Goal: Task Accomplishment & Management: Complete application form

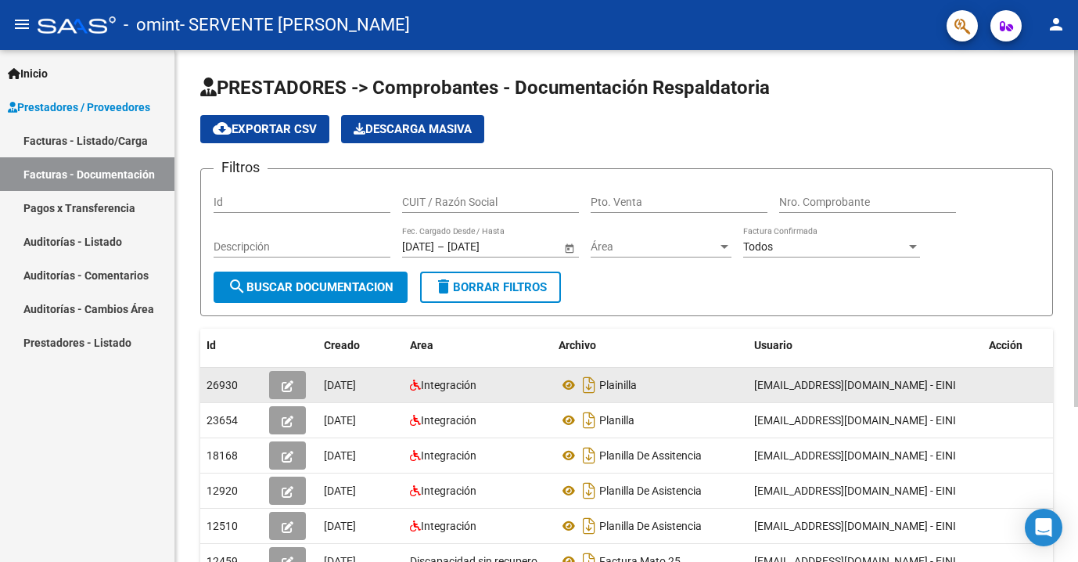
click at [290, 393] on button "button" at bounding box center [287, 385] width 37 height 28
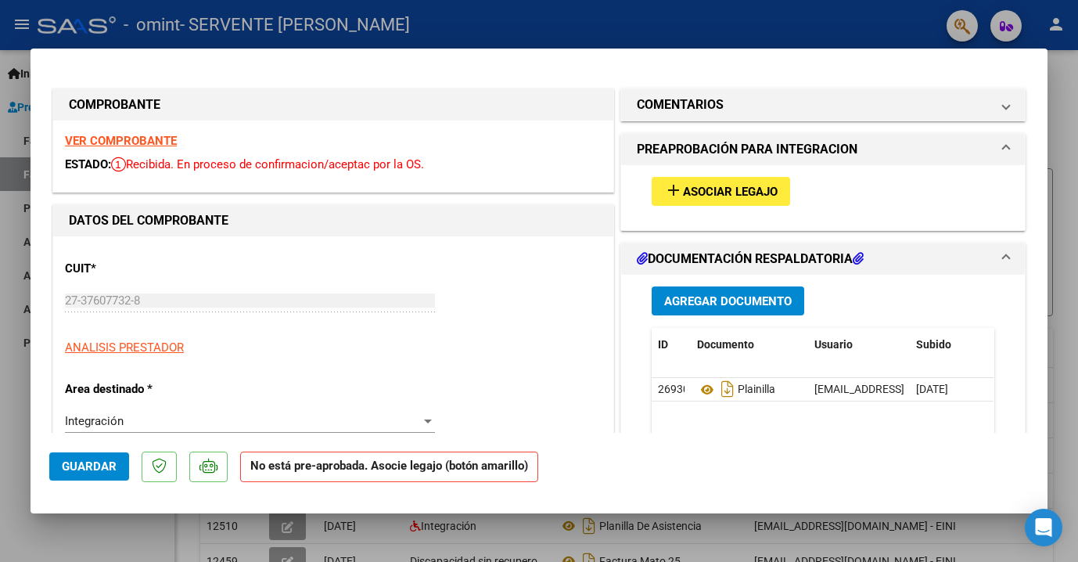
click at [754, 195] on span "Asociar Legajo" at bounding box center [730, 192] width 95 height 14
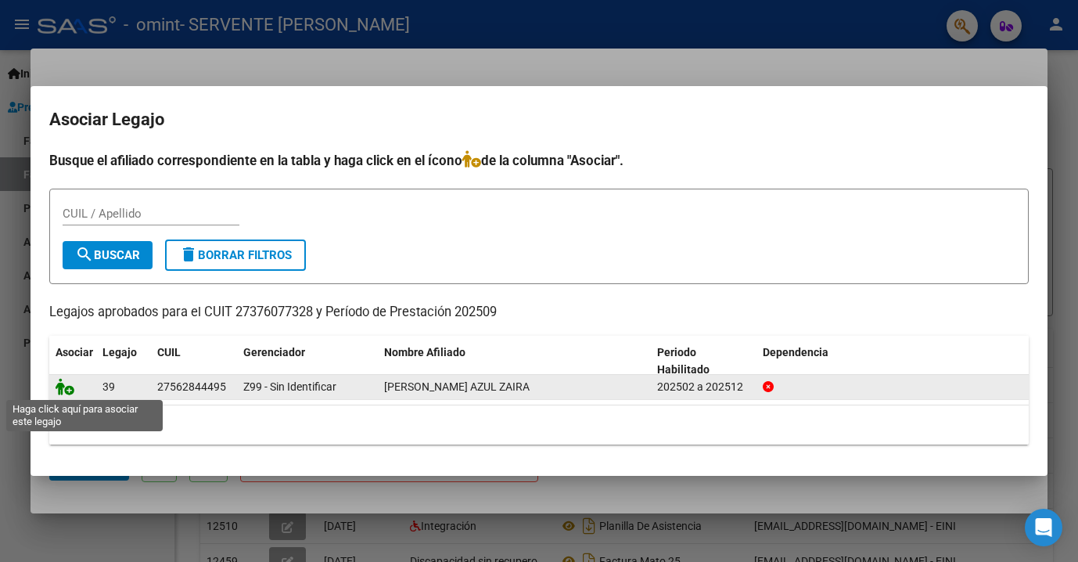
click at [60, 392] on icon at bounding box center [65, 386] width 19 height 17
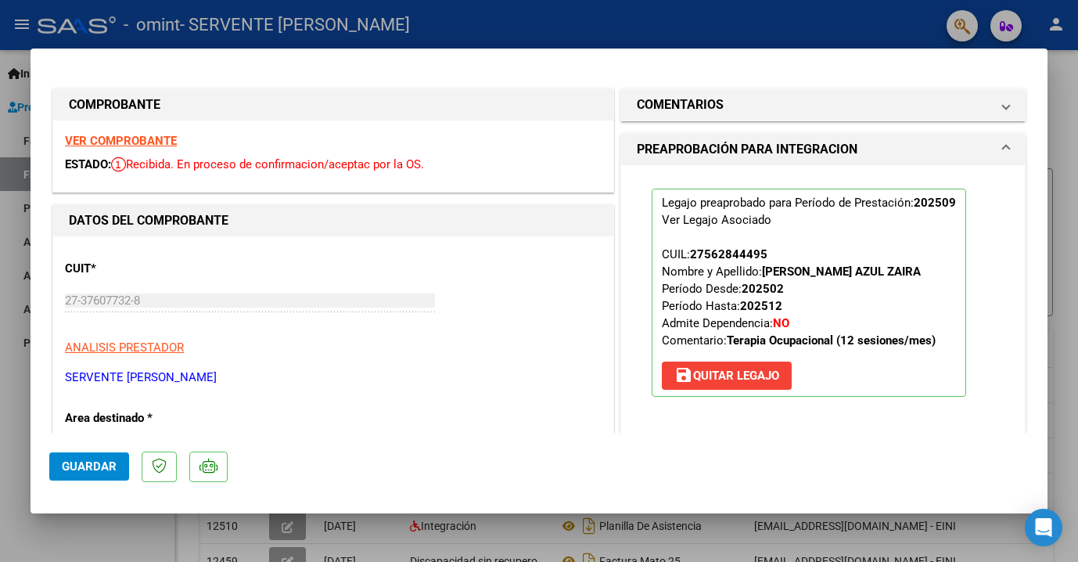
click at [84, 474] on button "Guardar" at bounding box center [89, 466] width 80 height 28
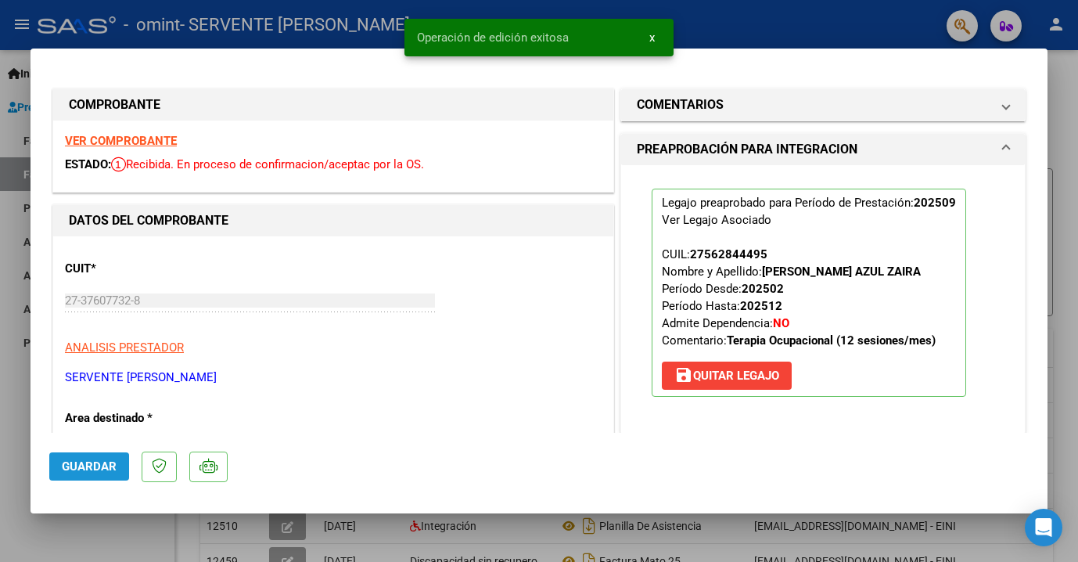
click at [84, 474] on button "Guardar" at bounding box center [89, 466] width 80 height 28
type input "$ 0,00"
